Goal: Task Accomplishment & Management: Use online tool/utility

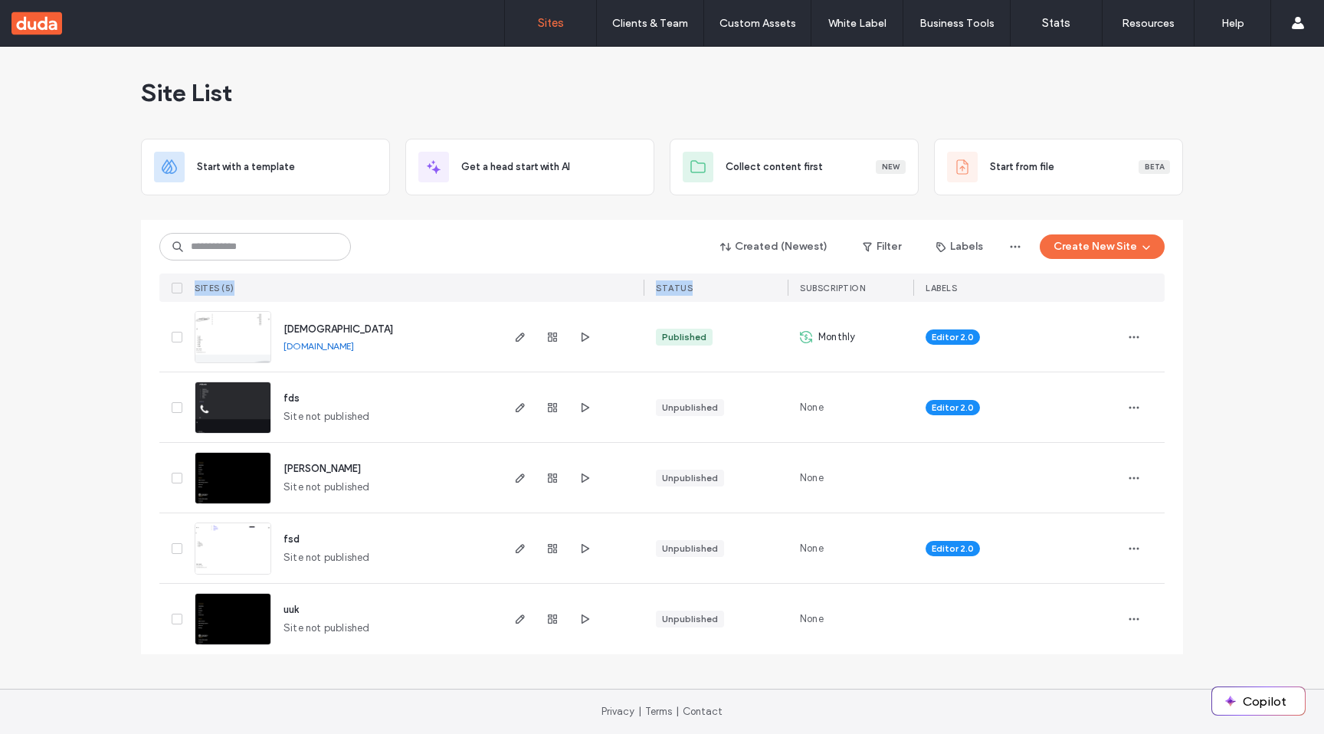
drag, startPoint x: 797, startPoint y: 263, endPoint x: 1022, endPoint y: 90, distance: 284.1
click at [825, 223] on div "Created (Newest) Filter Labels Create New Site SITES (5) STATUS SUBSCRIPTION LA…" at bounding box center [661, 261] width 1005 height 82
click at [230, 334] on img at bounding box center [232, 364] width 75 height 104
